Goal: Task Accomplishment & Management: Manage account settings

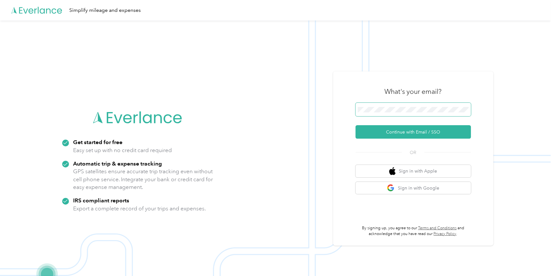
click at [417, 106] on span at bounding box center [413, 109] width 115 height 13
click at [404, 131] on button "Continue with Email / SSO" at bounding box center [413, 131] width 115 height 13
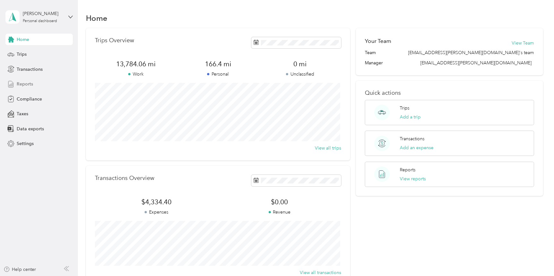
click at [26, 85] on span "Reports" at bounding box center [25, 84] width 16 height 7
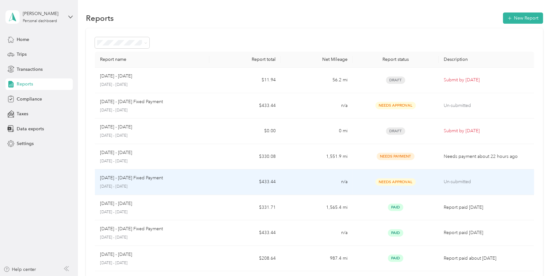
click at [399, 182] on span "Needs Approval" at bounding box center [396, 182] width 40 height 7
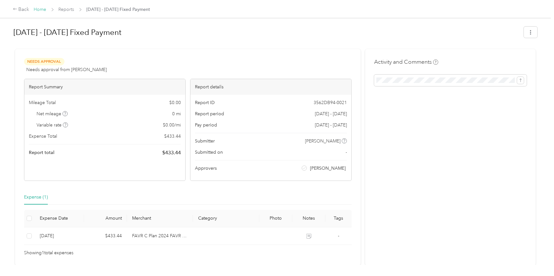
click at [41, 9] on link "Home" at bounding box center [40, 9] width 13 height 5
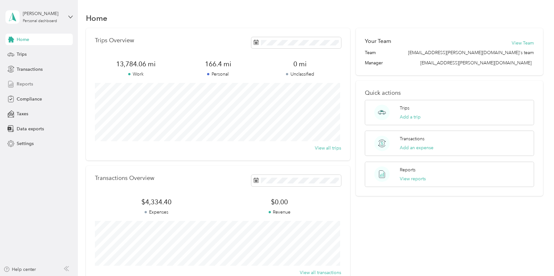
click at [30, 82] on span "Reports" at bounding box center [25, 84] width 16 height 7
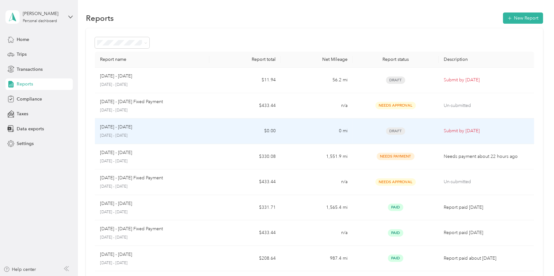
click at [453, 131] on p "Submit by [DATE]" at bounding box center [486, 131] width 85 height 7
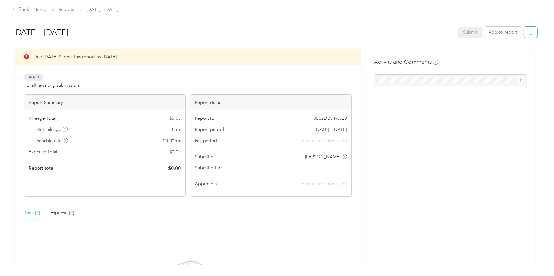
click at [531, 32] on button "button" at bounding box center [530, 32] width 13 height 11
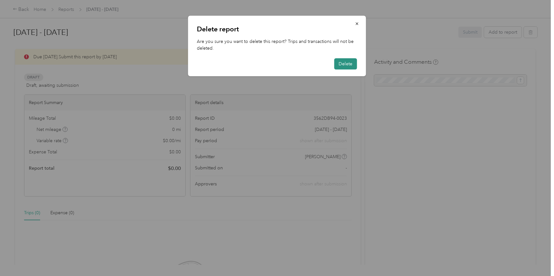
click at [350, 66] on button "Delete" at bounding box center [346, 63] width 23 height 11
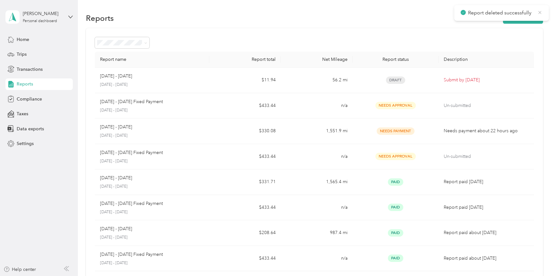
click at [539, 11] on icon at bounding box center [539, 12] width 3 height 3
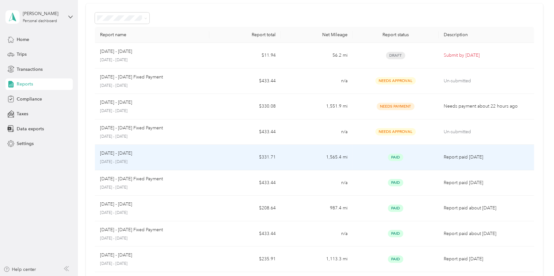
scroll to position [96, 0]
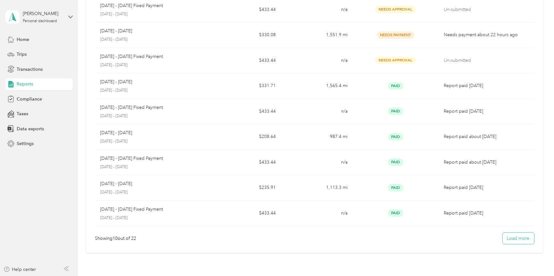
click at [511, 236] on button "Load more" at bounding box center [518, 238] width 31 height 11
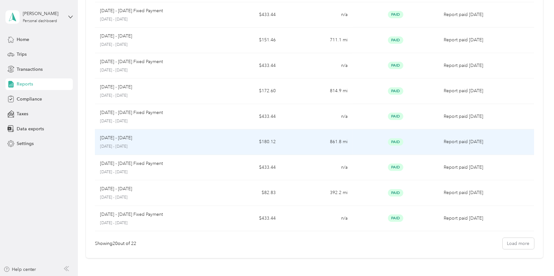
scroll to position [353, 0]
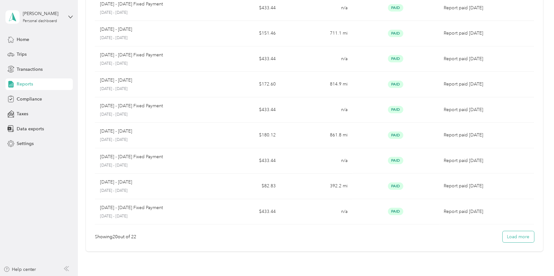
click at [517, 238] on button "Load more" at bounding box center [518, 237] width 31 height 11
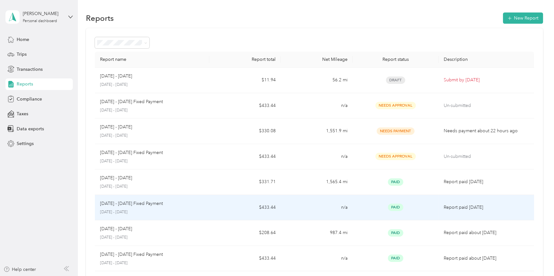
scroll to position [0, 0]
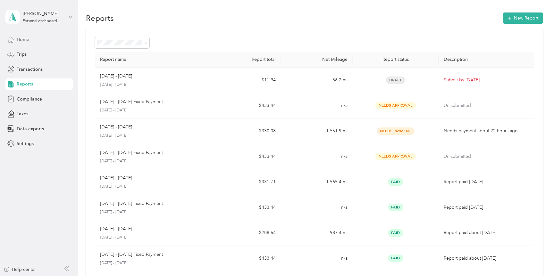
click at [26, 40] on span "Home" at bounding box center [23, 39] width 13 height 7
